Goal: Information Seeking & Learning: Learn about a topic

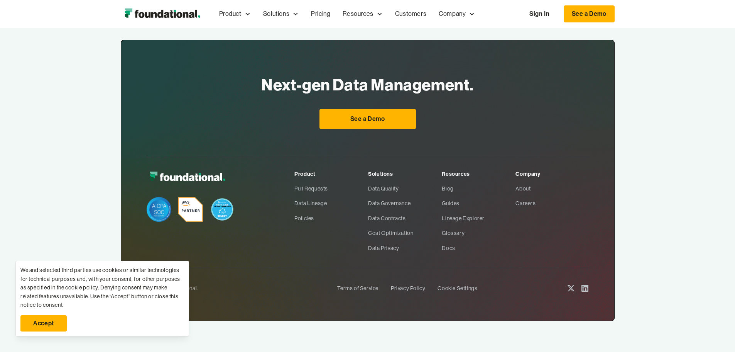
scroll to position [2828, 0]
click at [389, 201] on link "Data Governance" at bounding box center [405, 203] width 74 height 15
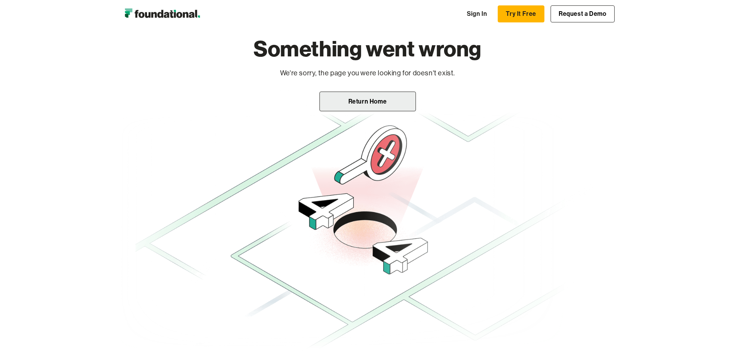
click at [388, 105] on link "Return Home" at bounding box center [368, 101] width 96 height 20
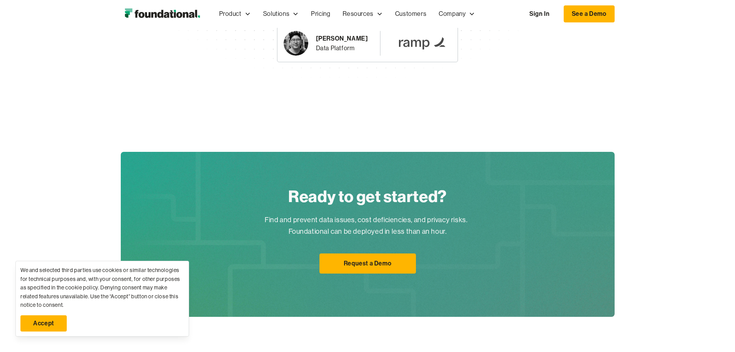
scroll to position [1467, 0]
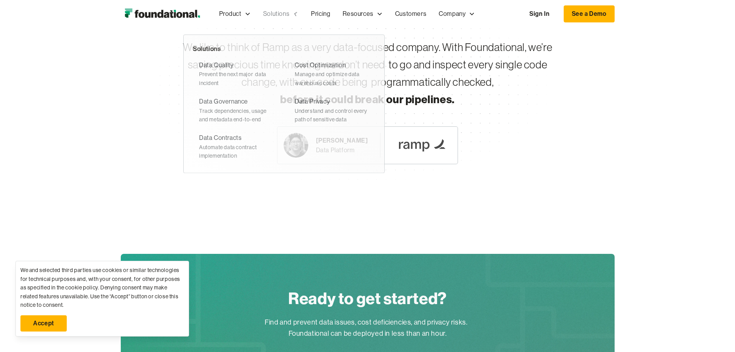
click at [292, 12] on icon at bounding box center [295, 13] width 7 height 7
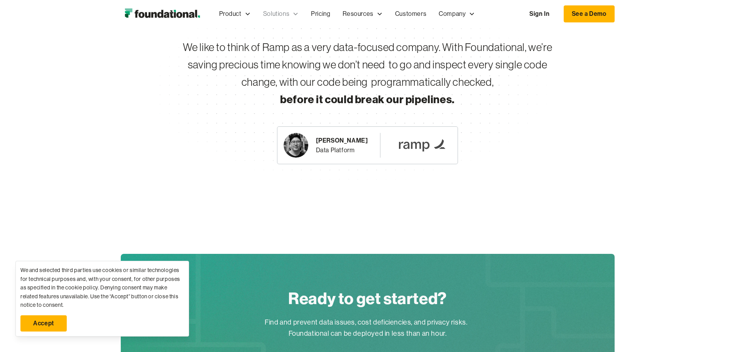
click at [293, 12] on icon at bounding box center [296, 14] width 7 height 7
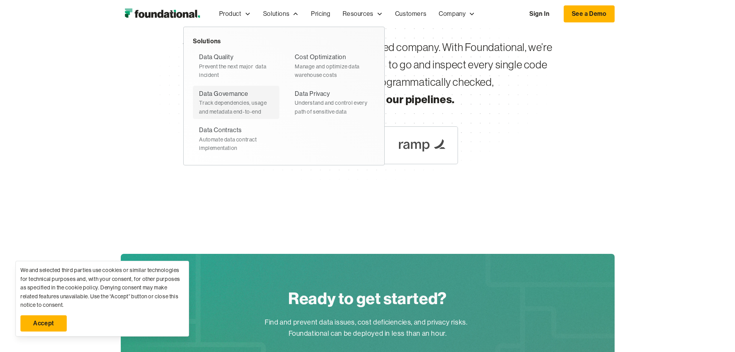
click at [199, 94] on div "Data Governance" at bounding box center [223, 94] width 49 height 10
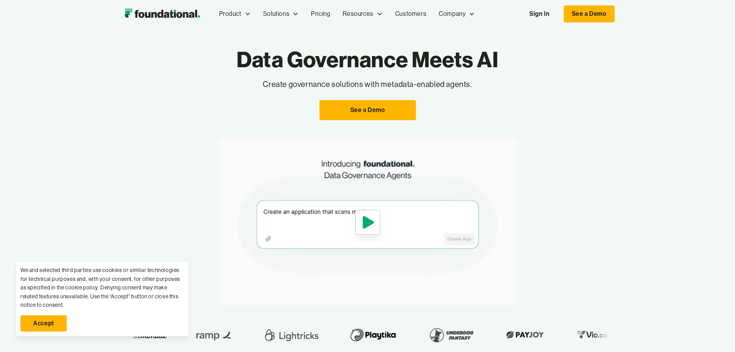
click at [121, 98] on div "Data Governance Meets AI Create governance solutions with metadata-enabled agen…" at bounding box center [368, 83] width 494 height 74
click at [41, 318] on link "Accept" at bounding box center [43, 323] width 46 height 16
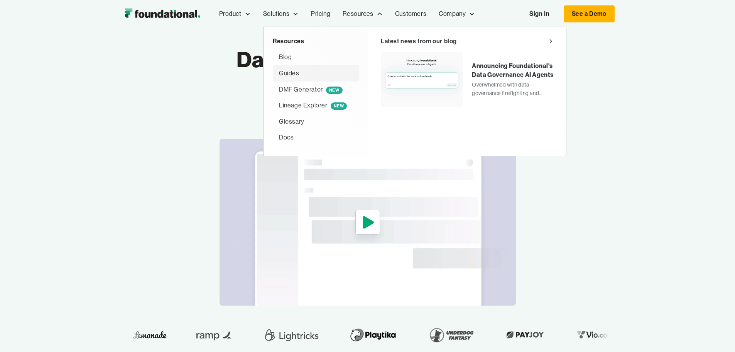
click at [279, 73] on div "Guides" at bounding box center [289, 73] width 20 height 10
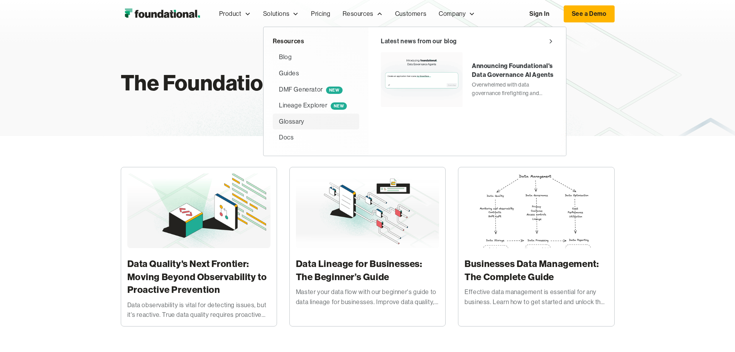
click at [279, 125] on div "Glossary" at bounding box center [291, 122] width 25 height 10
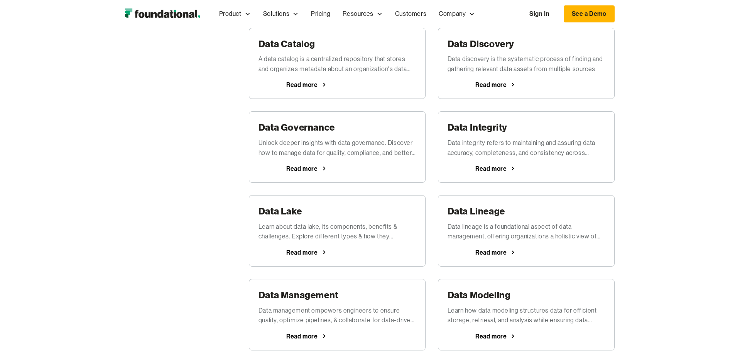
scroll to position [270, 0]
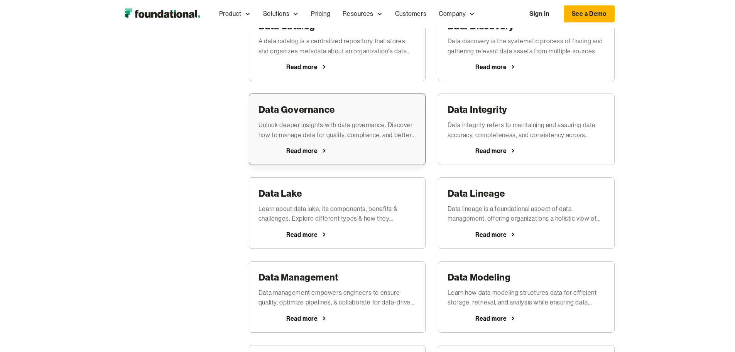
click at [330, 146] on div "Data Governance Unlock deeper insights with data governance. Discover how to ma…" at bounding box center [337, 128] width 177 height 71
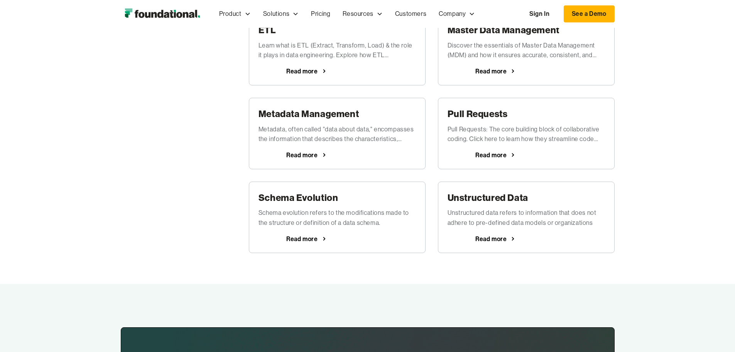
scroll to position [772, 0]
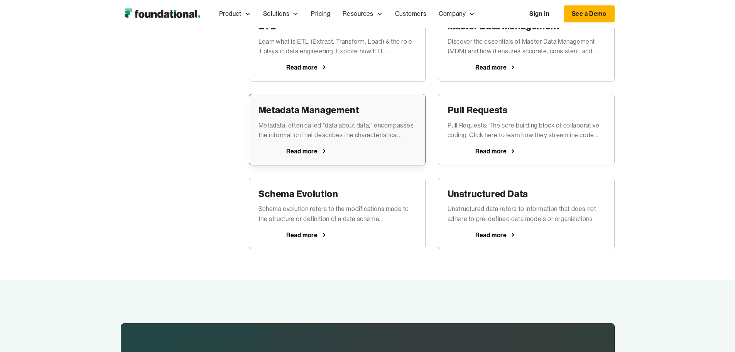
click at [376, 147] on div "Metadata Management Metadata, often called "data about data," encompasses the i…" at bounding box center [337, 129] width 177 height 71
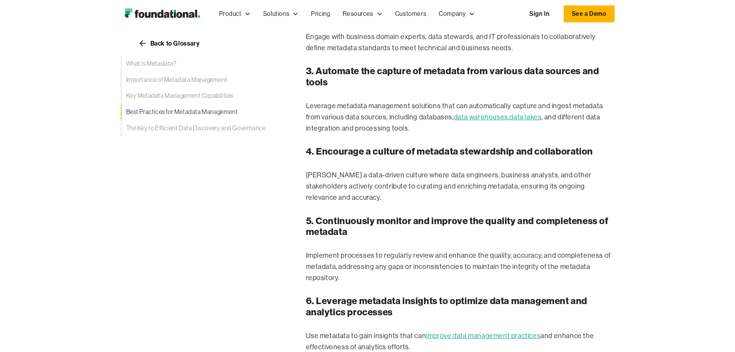
scroll to position [1505, 0]
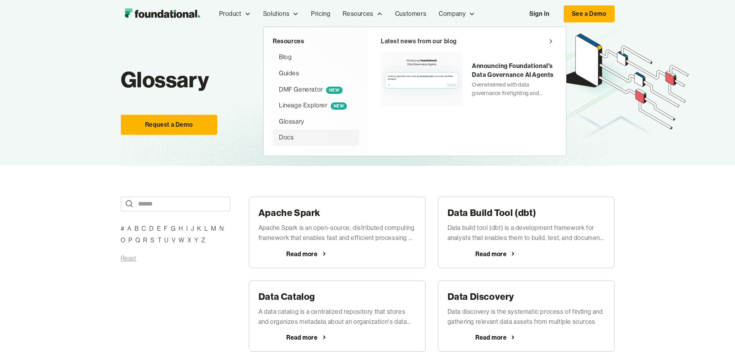
click at [279, 137] on div "Docs" at bounding box center [286, 137] width 15 height 10
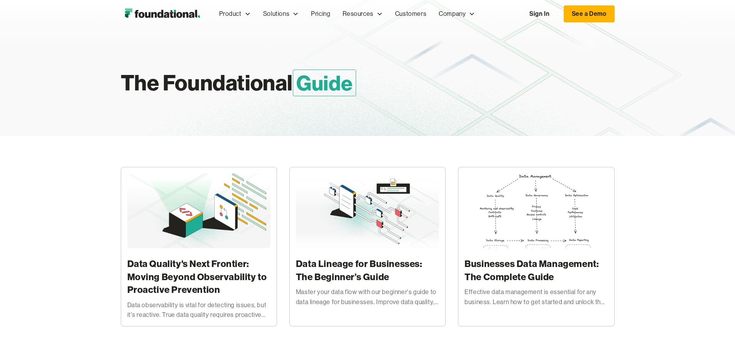
drag, startPoint x: 92, startPoint y: 18, endPoint x: 96, endPoint y: 18, distance: 3.9
click at [121, 18] on img "home" at bounding box center [162, 13] width 83 height 15
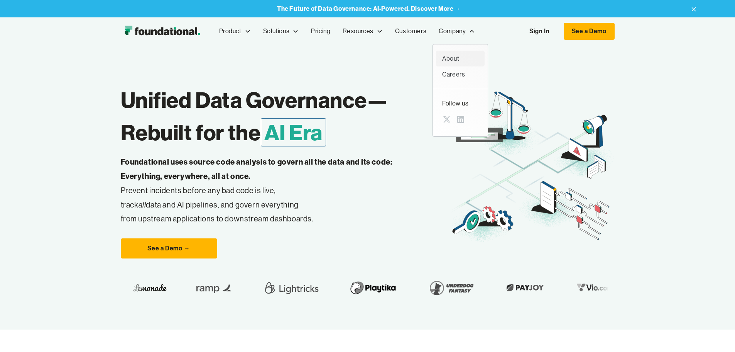
click at [442, 56] on div "About" at bounding box center [460, 59] width 36 height 10
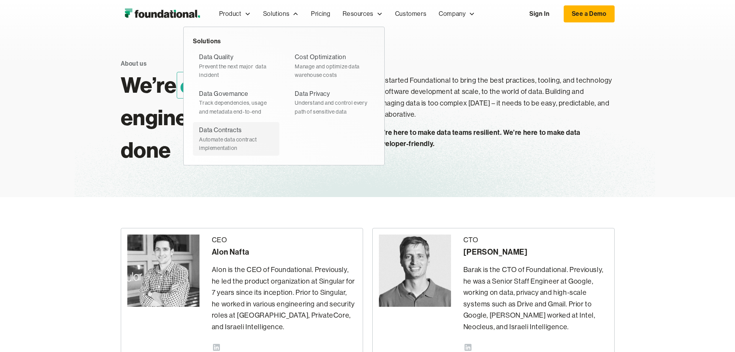
click at [199, 139] on div "Automate data contract implementation" at bounding box center [236, 143] width 74 height 17
